Goal: Obtain resource: Obtain resource

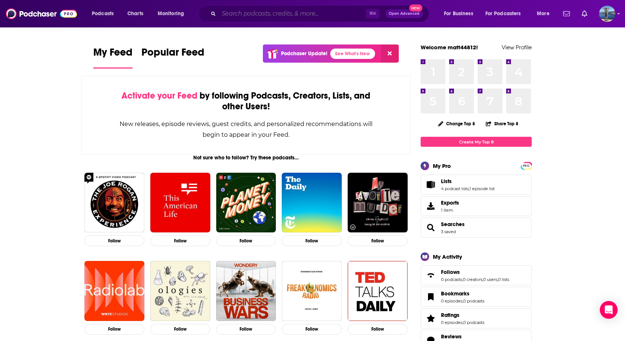
click at [300, 16] on input "Search podcasts, credits, & more..." at bounding box center [292, 14] width 147 height 12
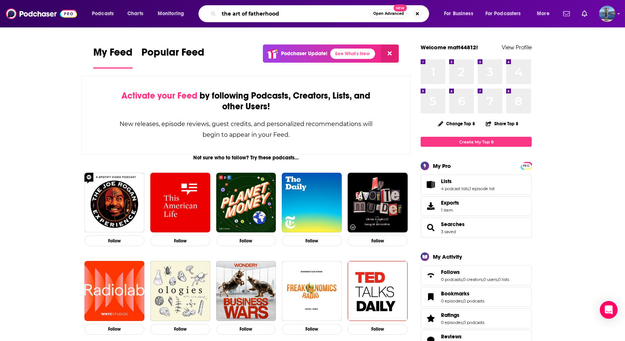
type input "the art of fatherhood"
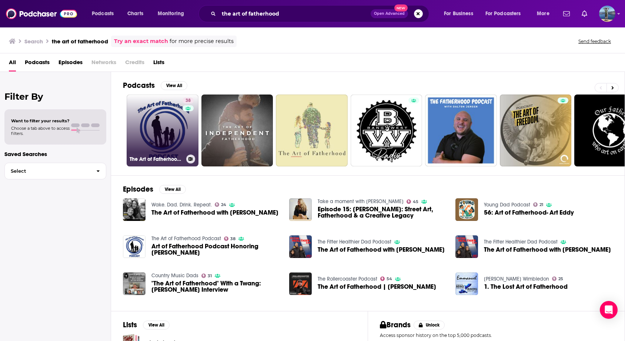
click at [162, 128] on link "38 The Art of Fatherhood Podcast" at bounding box center [163, 130] width 72 height 72
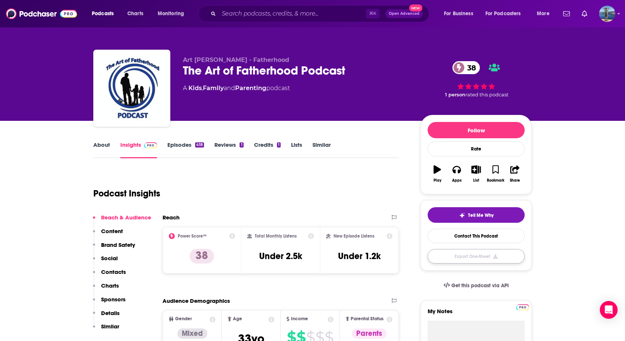
click at [499, 255] on button "Export One-Sheet" at bounding box center [476, 256] width 97 height 14
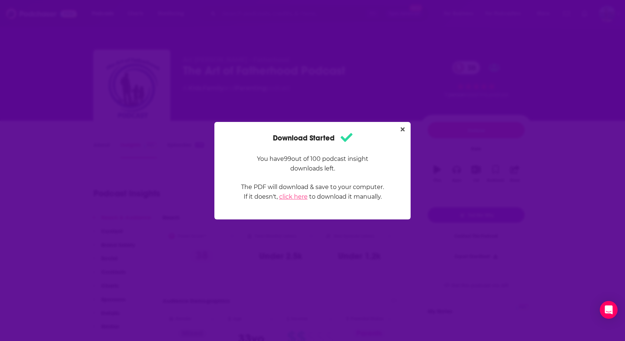
click at [293, 197] on link "click here" at bounding box center [293, 196] width 29 height 7
click at [403, 128] on icon "Close" at bounding box center [403, 129] width 4 height 4
